Goal: Find contact information: Find contact information

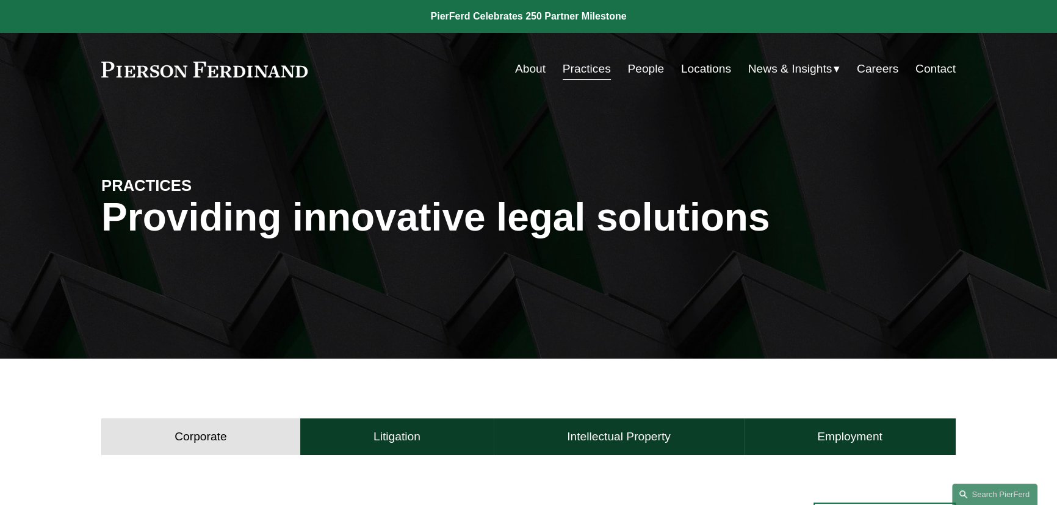
click at [868, 70] on link "Careers" at bounding box center [877, 68] width 41 height 23
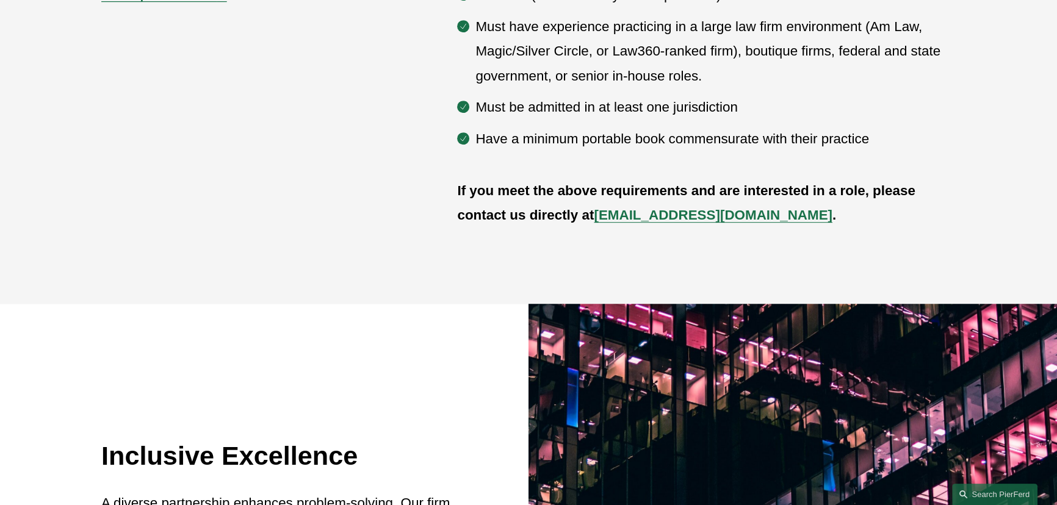
scroll to position [665, 0]
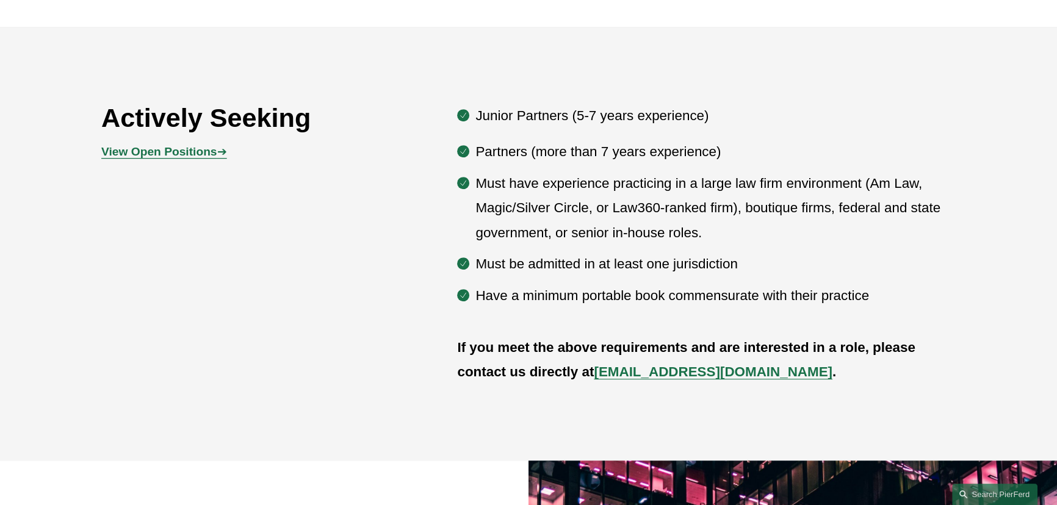
click at [198, 156] on strong "View Open Positions" at bounding box center [158, 151] width 115 height 13
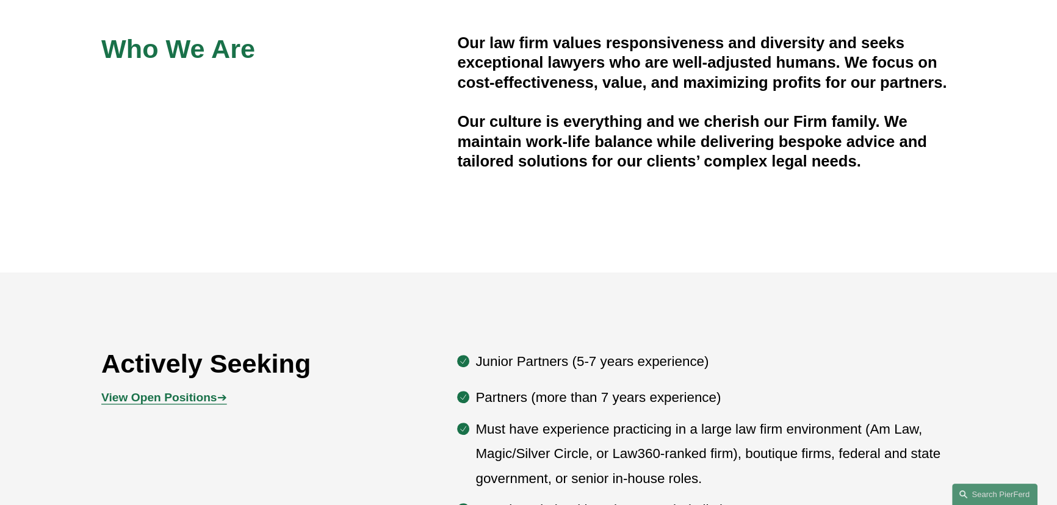
scroll to position [222, 0]
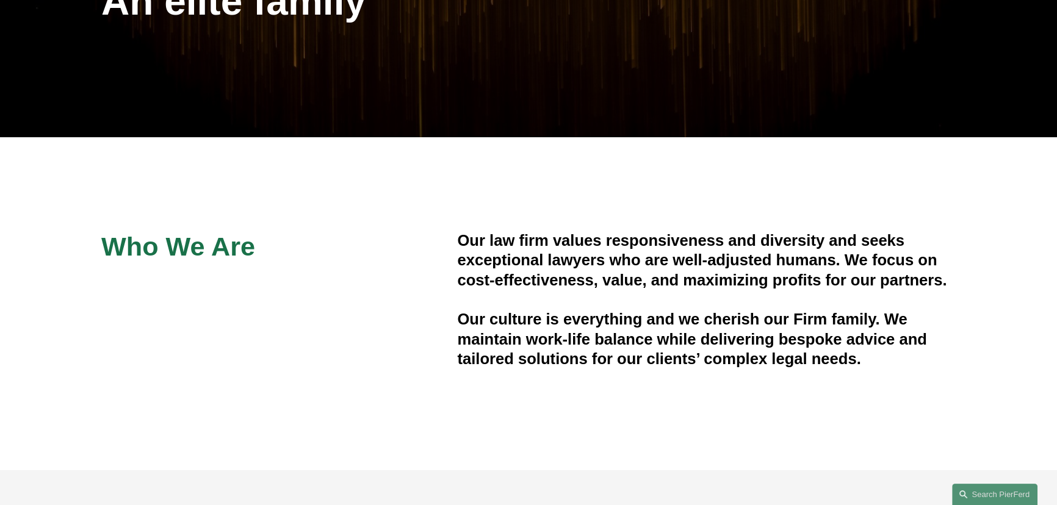
click at [537, 367] on h4 "Our culture is everything and we cherish our Firm family. We maintain work-life…" at bounding box center [706, 338] width 499 height 59
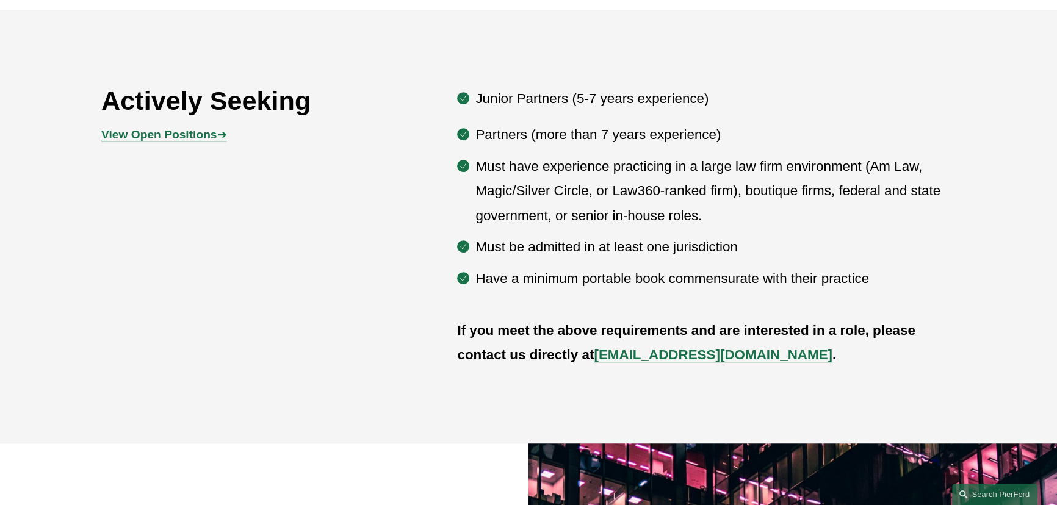
scroll to position [665, 0]
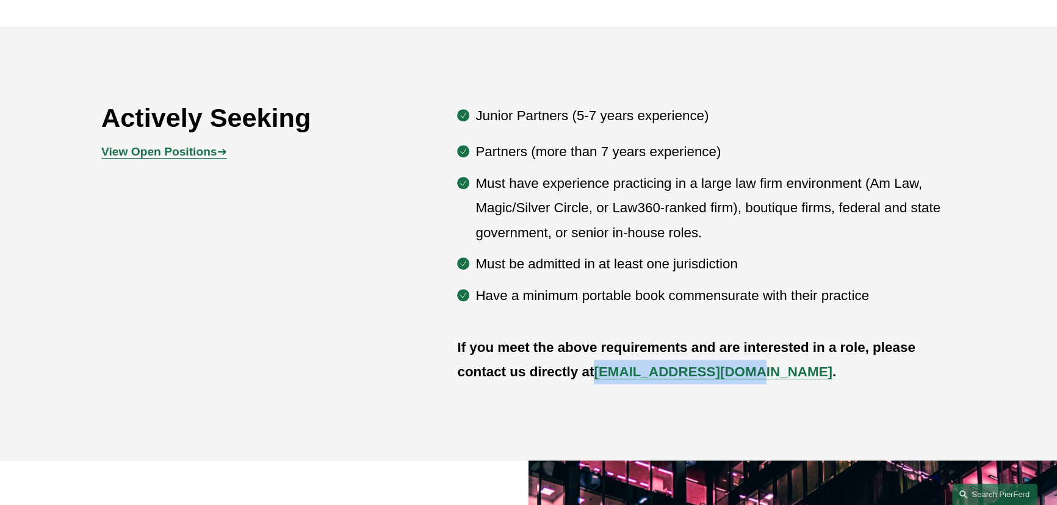
drag, startPoint x: 596, startPoint y: 373, endPoint x: 737, endPoint y: 377, distance: 141.6
click at [737, 377] on p "If you meet the above requirements and are interested in a role, please contact…" at bounding box center [706, 360] width 499 height 49
copy p "[EMAIL_ADDRESS][DOMAIN_NAME]"
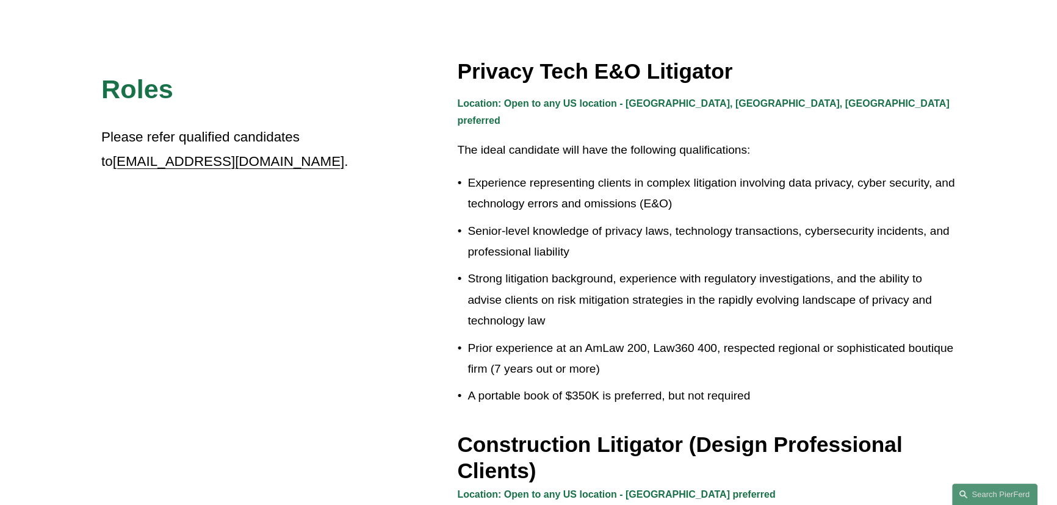
scroll to position [222, 0]
